Goal: Connect with others: Connect with others

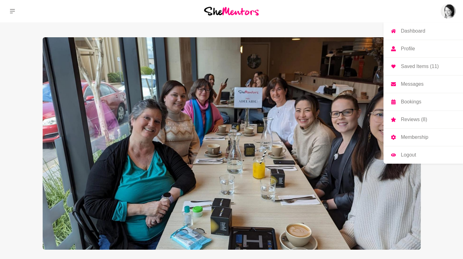
click at [441, 13] on img at bounding box center [447, 11] width 15 height 15
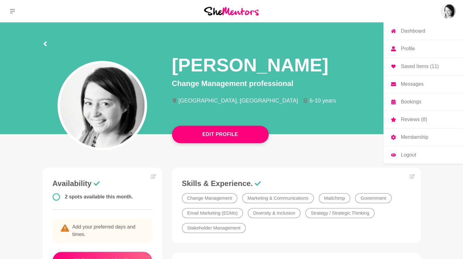
click at [407, 85] on p "Messages" at bounding box center [411, 84] width 23 height 5
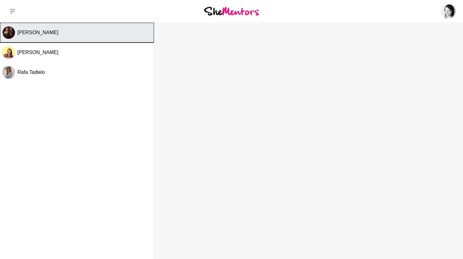
click at [35, 30] on span "[PERSON_NAME]" at bounding box center [37, 32] width 41 height 5
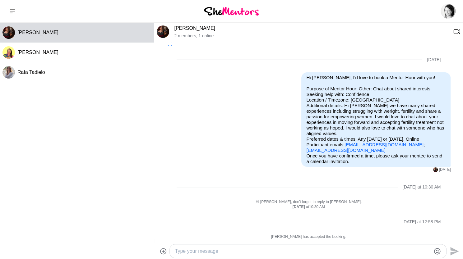
scroll to position [34, 0]
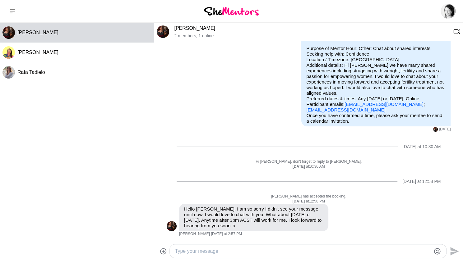
click at [178, 27] on link "[PERSON_NAME]" at bounding box center [194, 27] width 41 height 5
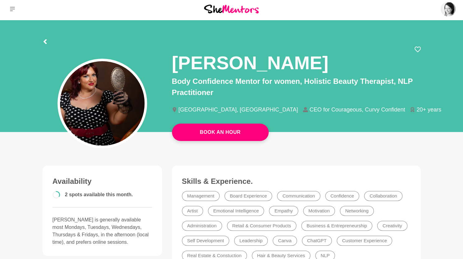
scroll to position [2, 0]
